Goal: Navigation & Orientation: Find specific page/section

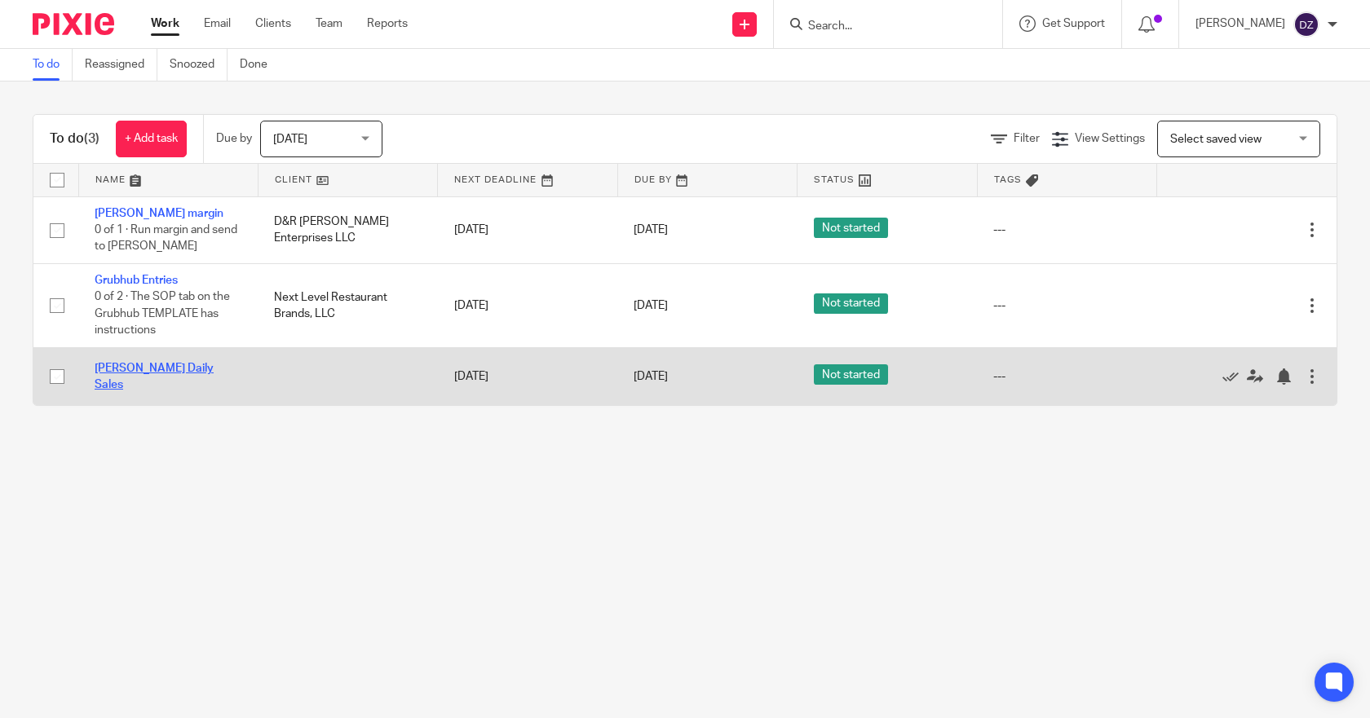
click at [171, 373] on link "Jonel - FH Daily Sales" at bounding box center [154, 377] width 119 height 28
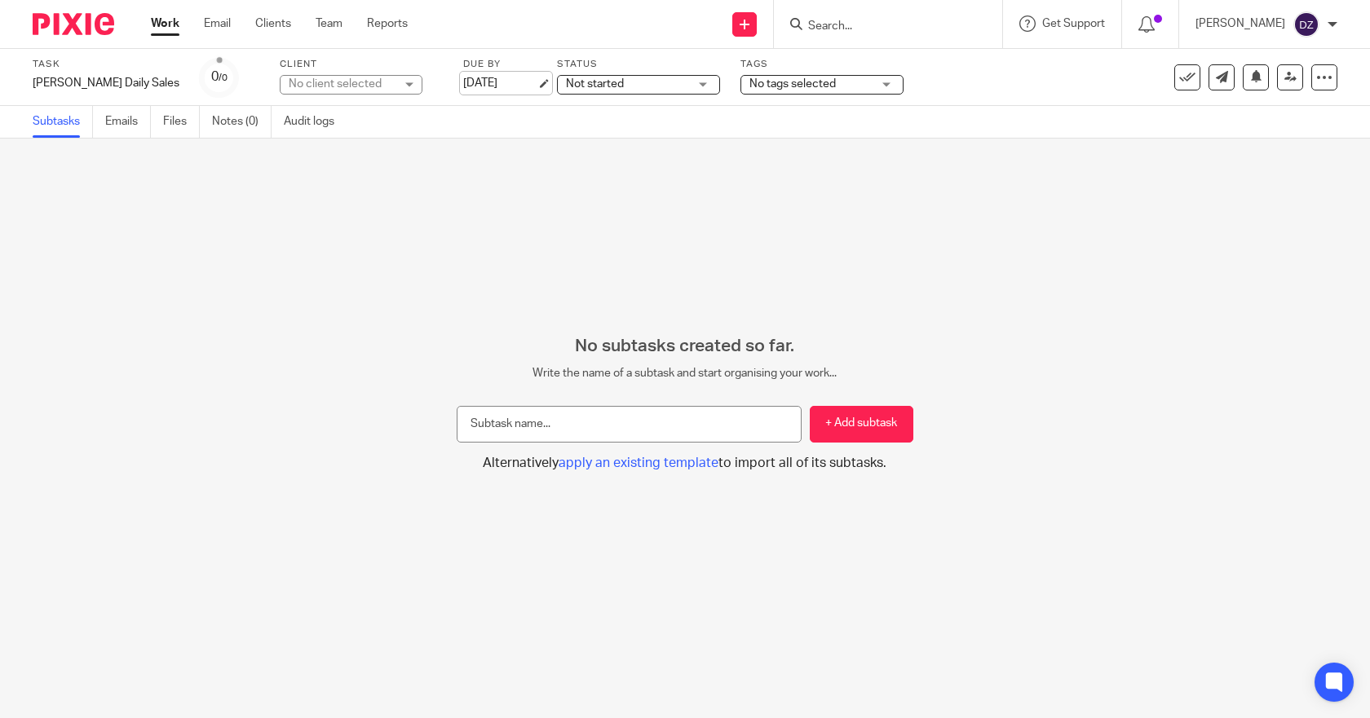
click at [463, 76] on link "[DATE]" at bounding box center [499, 83] width 73 height 17
click at [166, 23] on link "Work" at bounding box center [165, 23] width 29 height 16
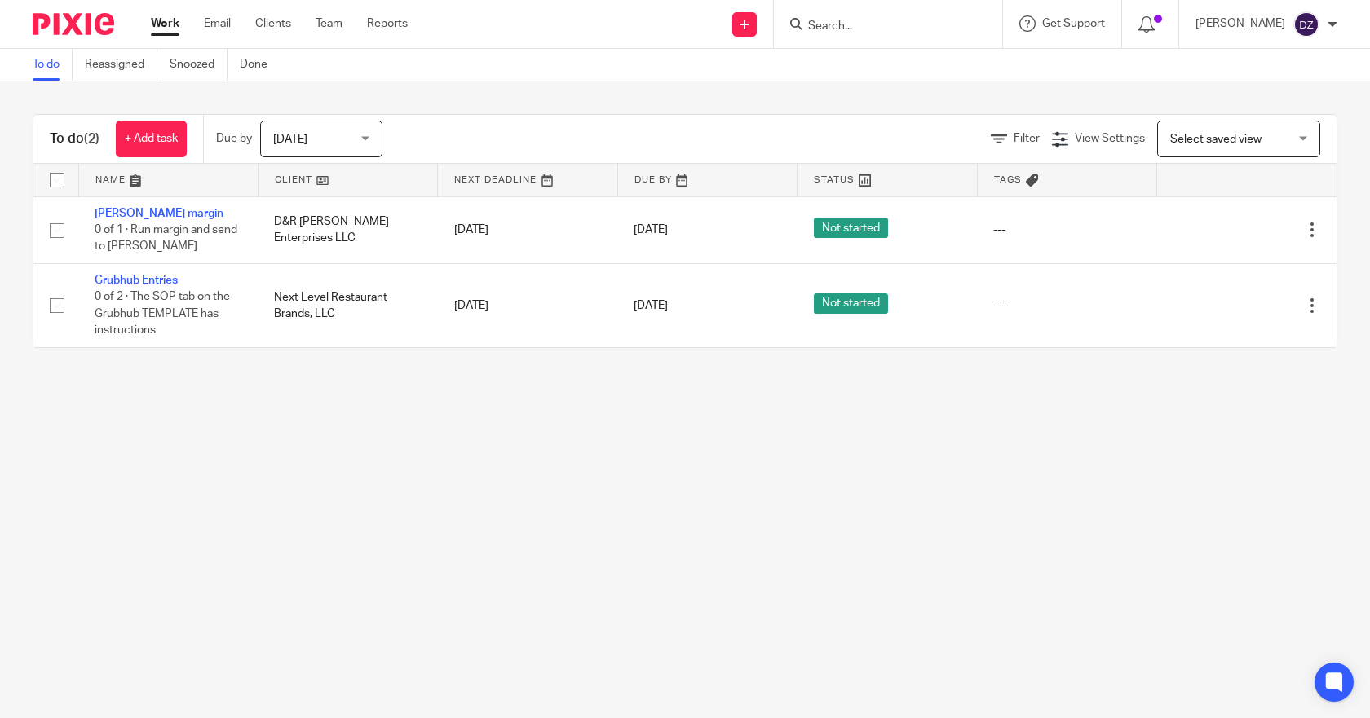
click at [369, 136] on div "[DATE] [DATE]" at bounding box center [321, 139] width 122 height 37
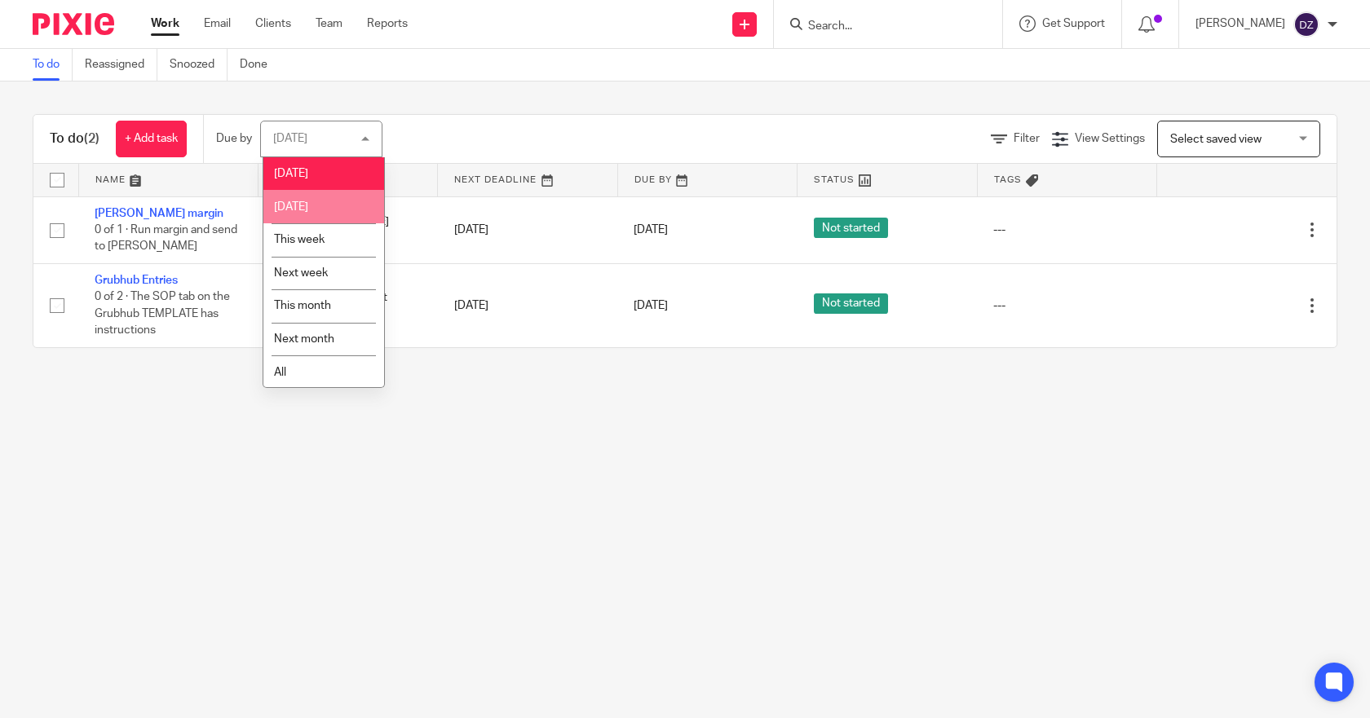
click at [308, 203] on span "Tomorrow" at bounding box center [291, 206] width 34 height 11
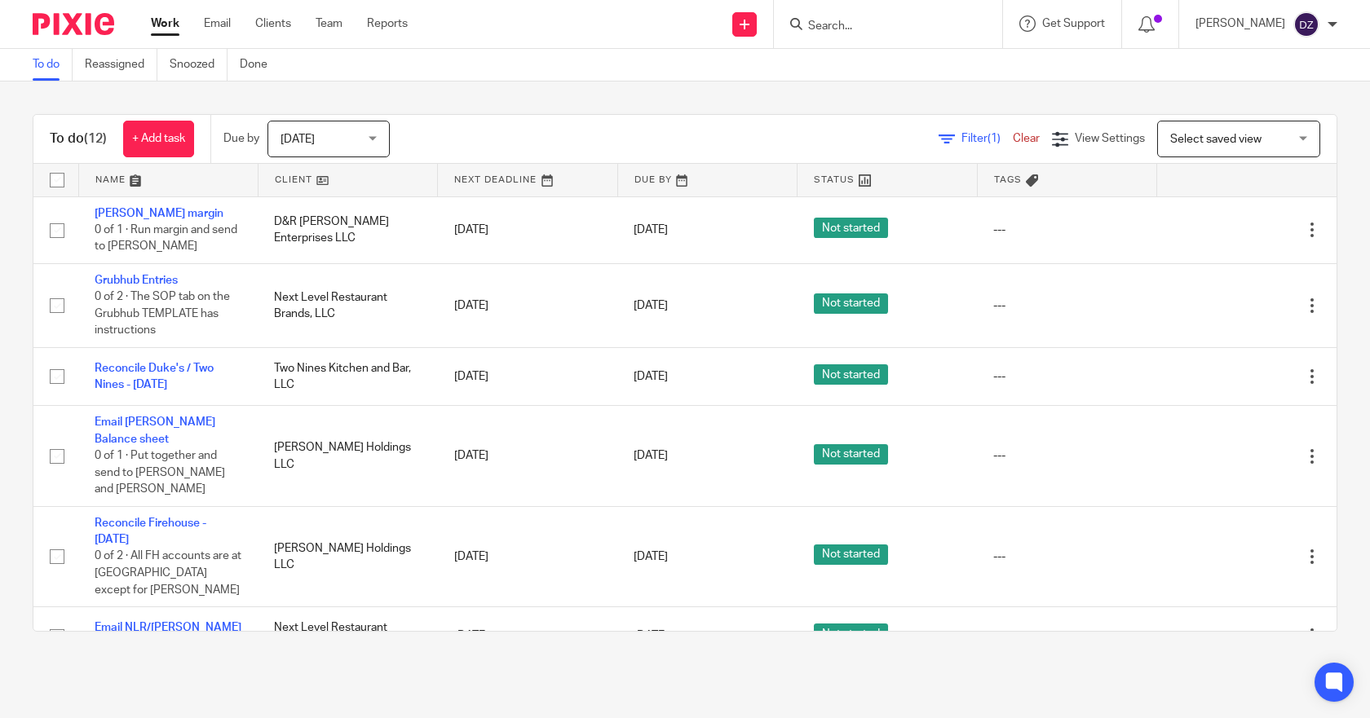
click at [372, 138] on div "Tomorrow Tomorrow" at bounding box center [328, 139] width 122 height 37
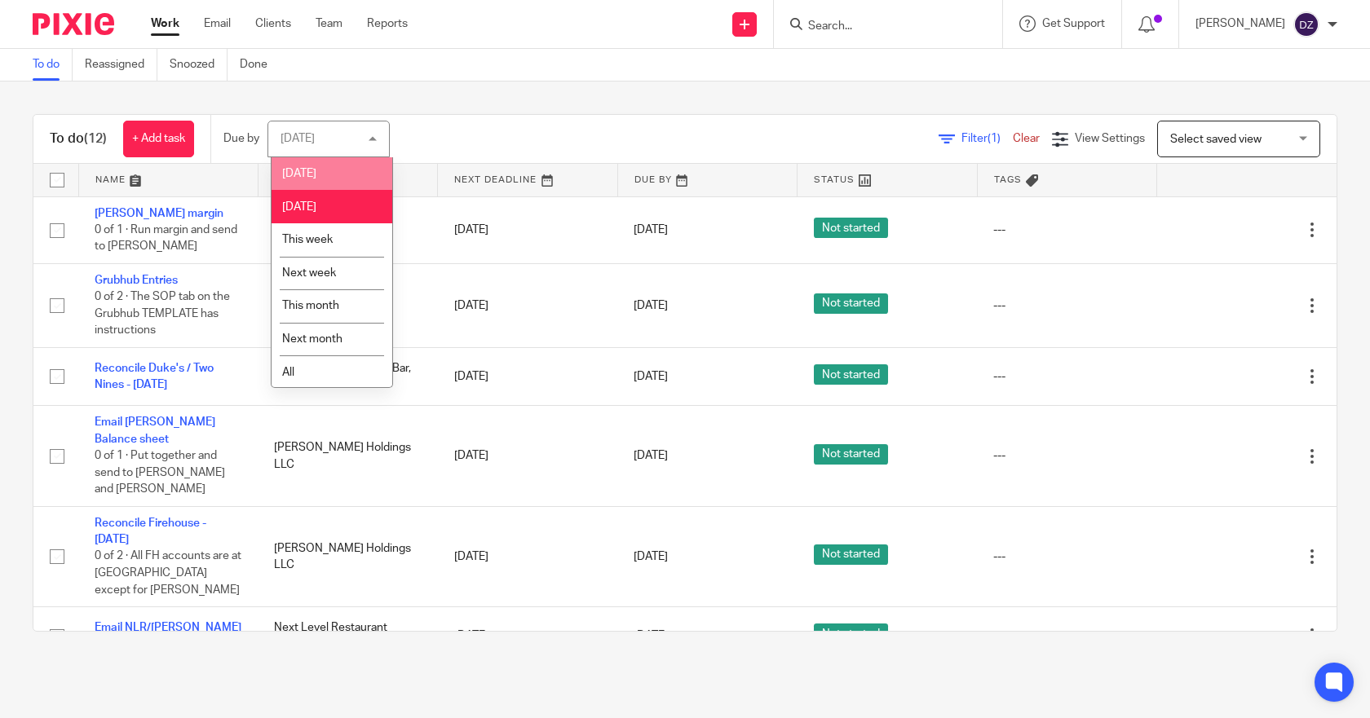
click at [311, 174] on span "[DATE]" at bounding box center [299, 173] width 34 height 11
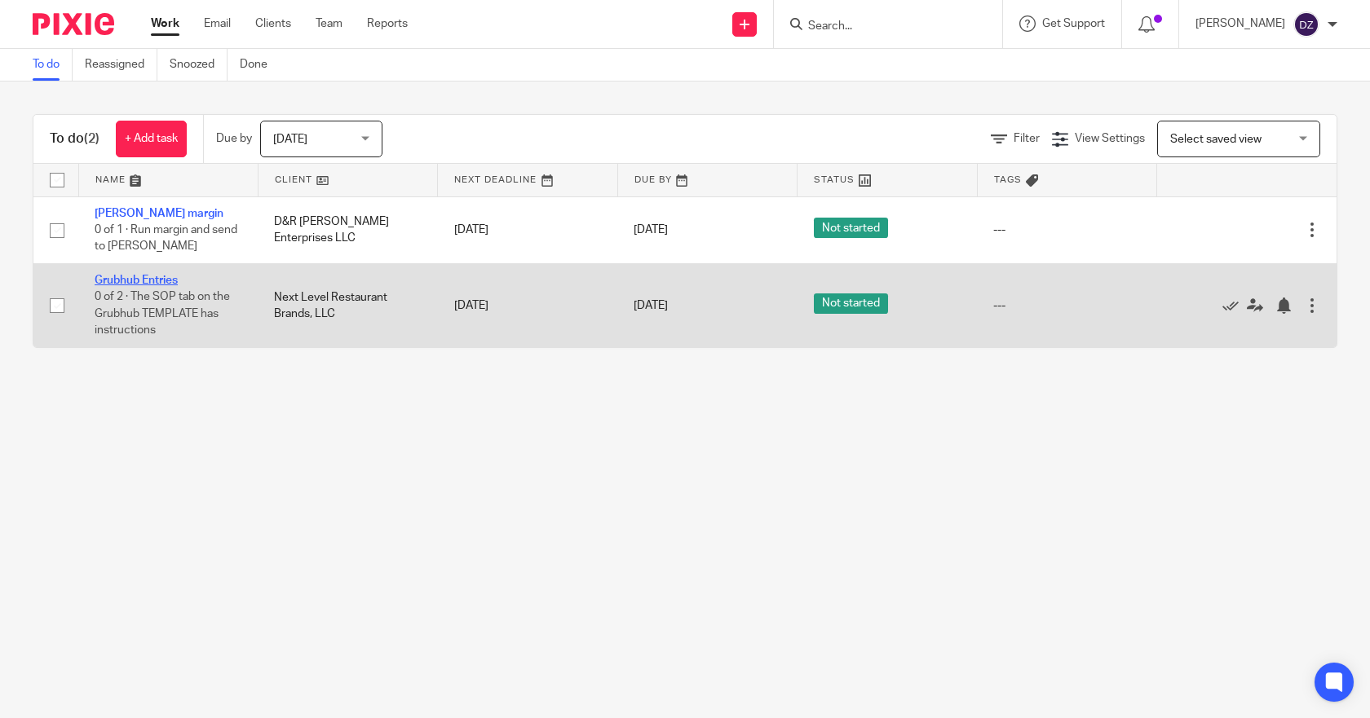
click at [142, 281] on link "Grubhub Entries" at bounding box center [136, 280] width 83 height 11
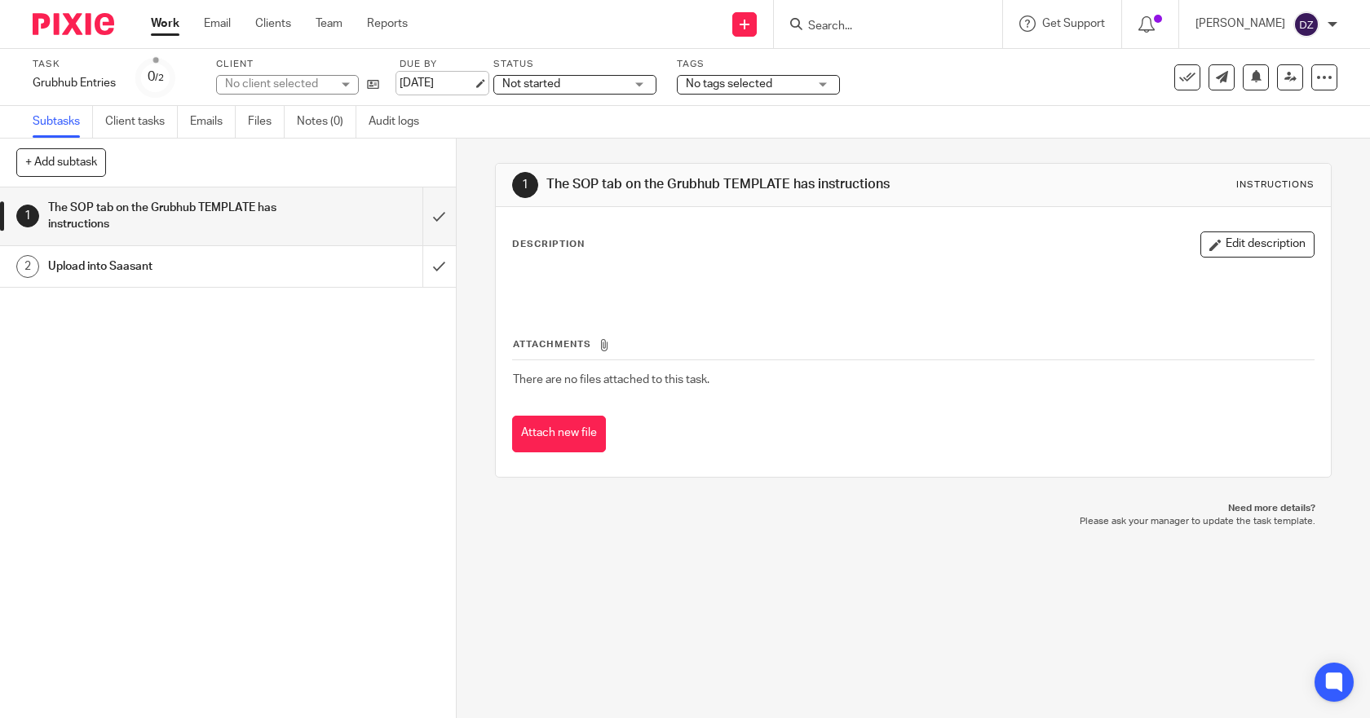
click at [430, 81] on link "[DATE]" at bounding box center [435, 83] width 73 height 17
click at [165, 20] on link "Work" at bounding box center [165, 23] width 29 height 16
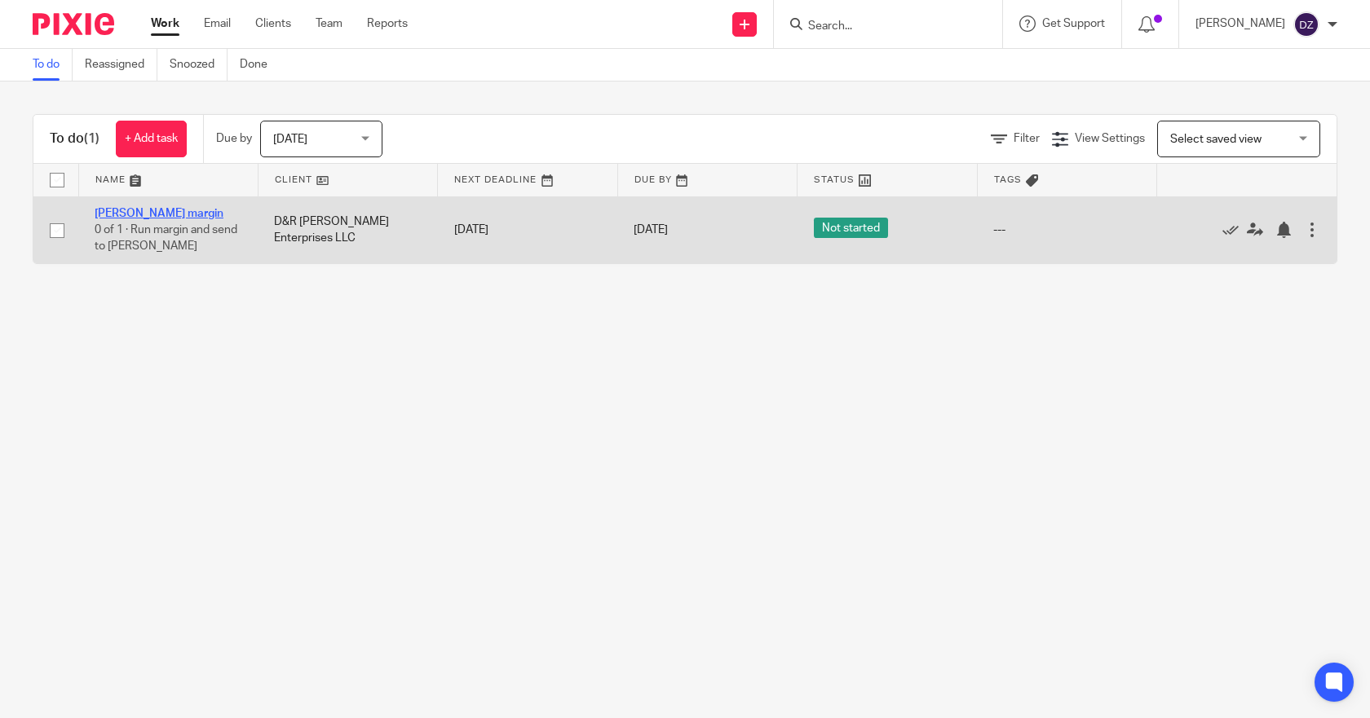
click at [171, 214] on link "[PERSON_NAME] margin" at bounding box center [159, 213] width 129 height 11
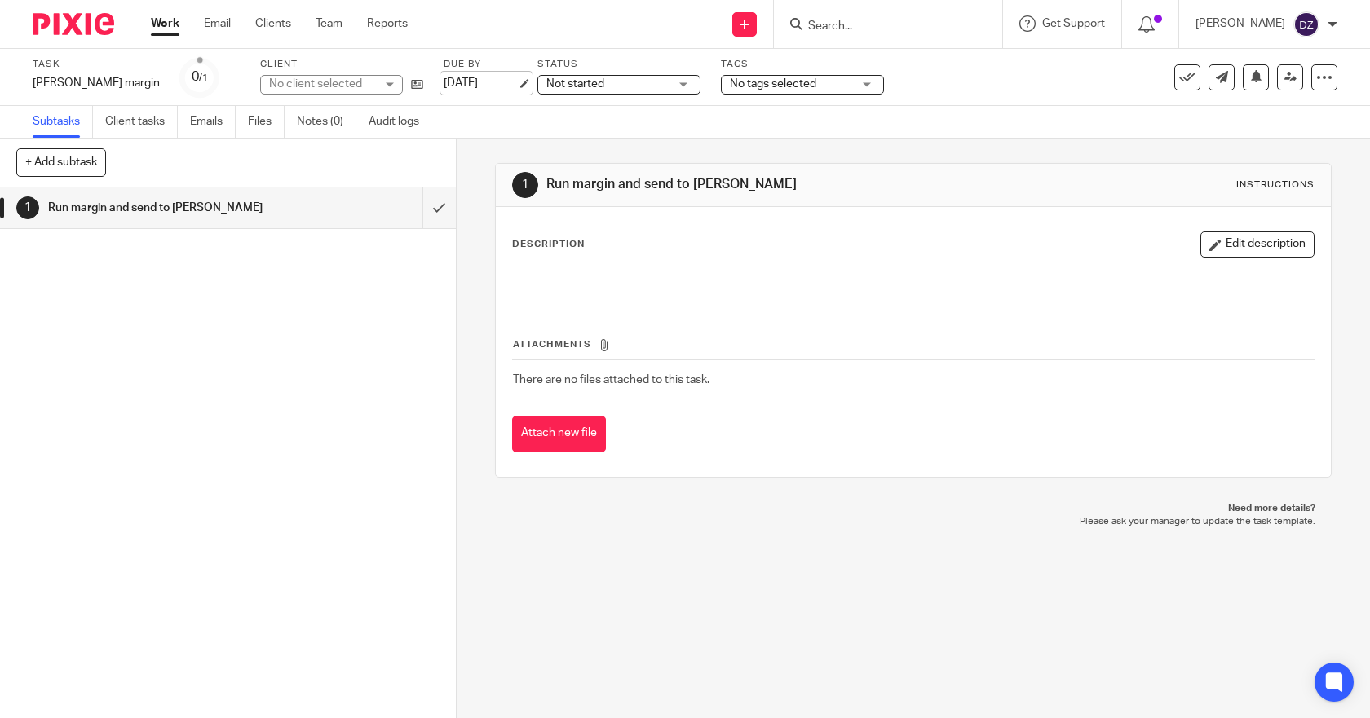
click at [482, 82] on link "Aug 21, 2025" at bounding box center [480, 83] width 73 height 17
click at [165, 29] on link "Work" at bounding box center [165, 23] width 29 height 16
